Goal: Navigation & Orientation: Find specific page/section

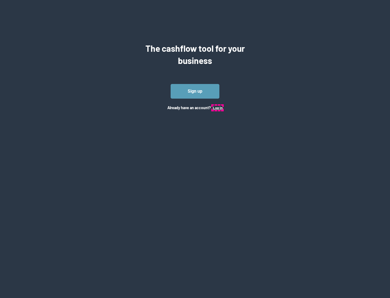
click at [218, 108] on button "Log In" at bounding box center [218, 108] width 10 height 4
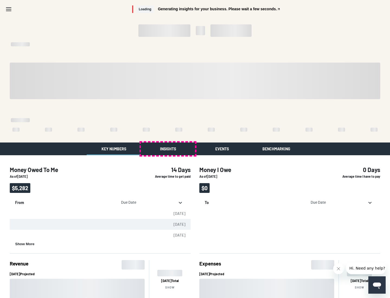
click at [168, 149] on button "Insights" at bounding box center [168, 149] width 54 height 13
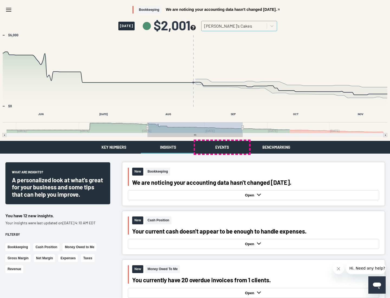
click at [222, 147] on button "Events" at bounding box center [222, 147] width 54 height 13
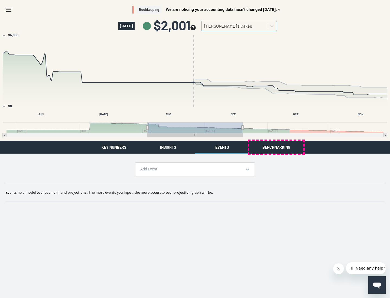
click at [276, 147] on button "Benchmarking" at bounding box center [276, 147] width 54 height 13
